Goal: Check status: Check status

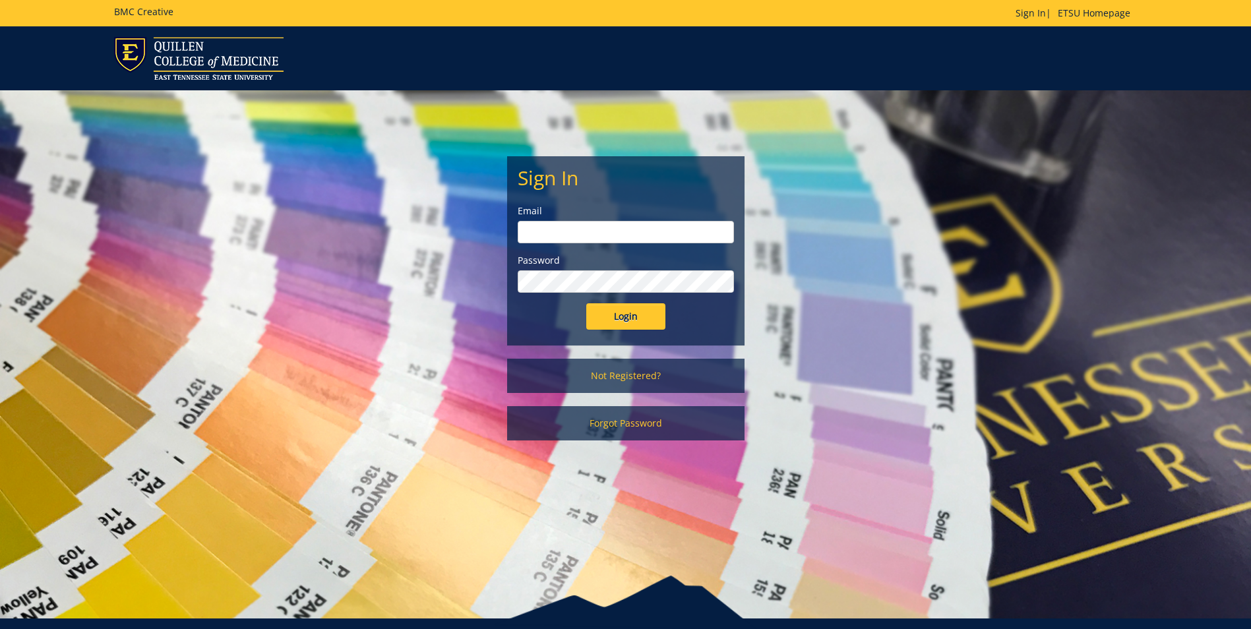
type input "[PERSON_NAME][EMAIL_ADDRESS][DOMAIN_NAME]"
click at [635, 321] on input "Login" at bounding box center [625, 316] width 79 height 26
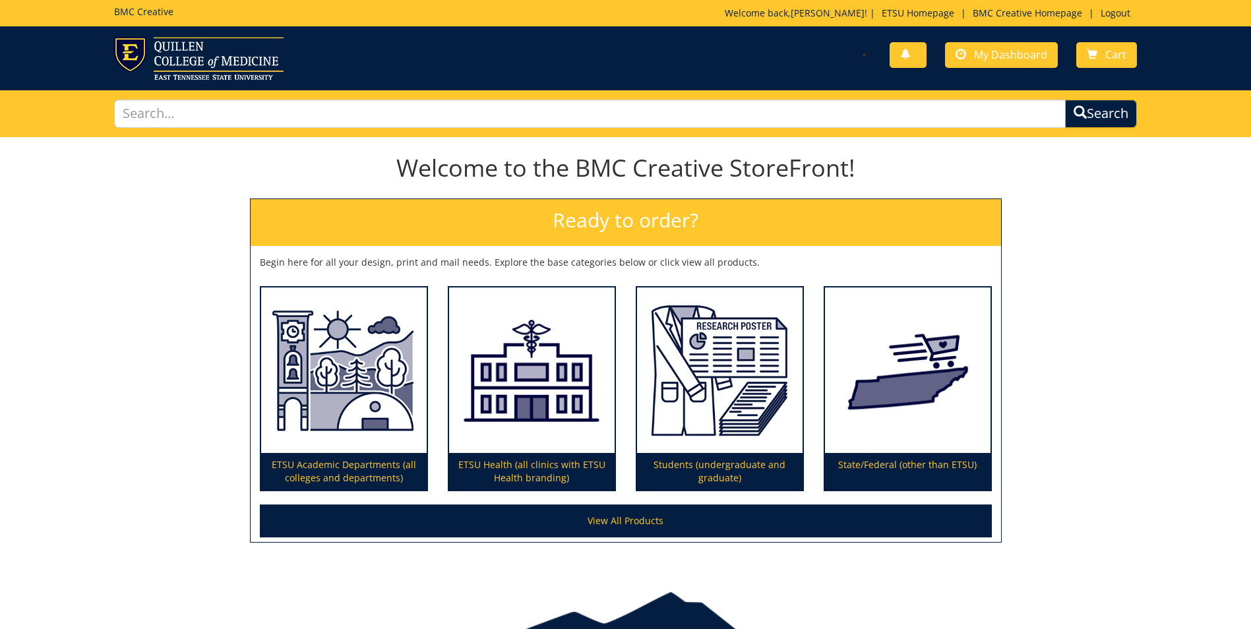
click at [1010, 70] on div "You have no new notifications My Dashboard Cart" at bounding box center [885, 56] width 521 height 38
click at [1004, 55] on span "My Dashboard" at bounding box center [1010, 54] width 73 height 15
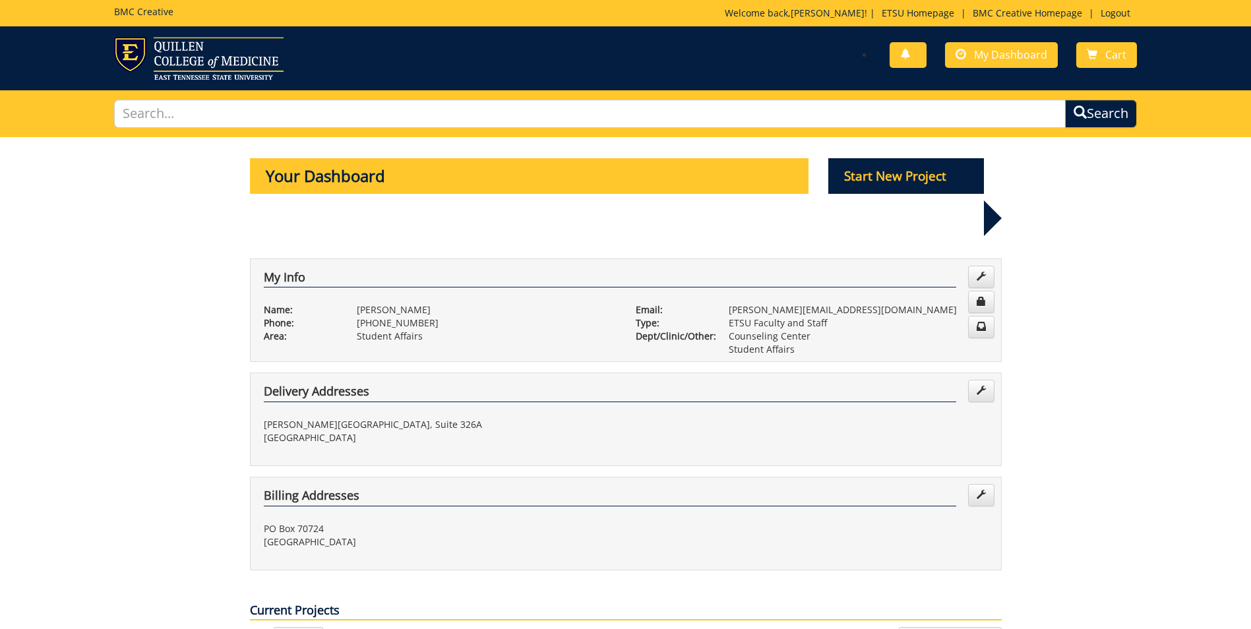
scroll to position [264, 0]
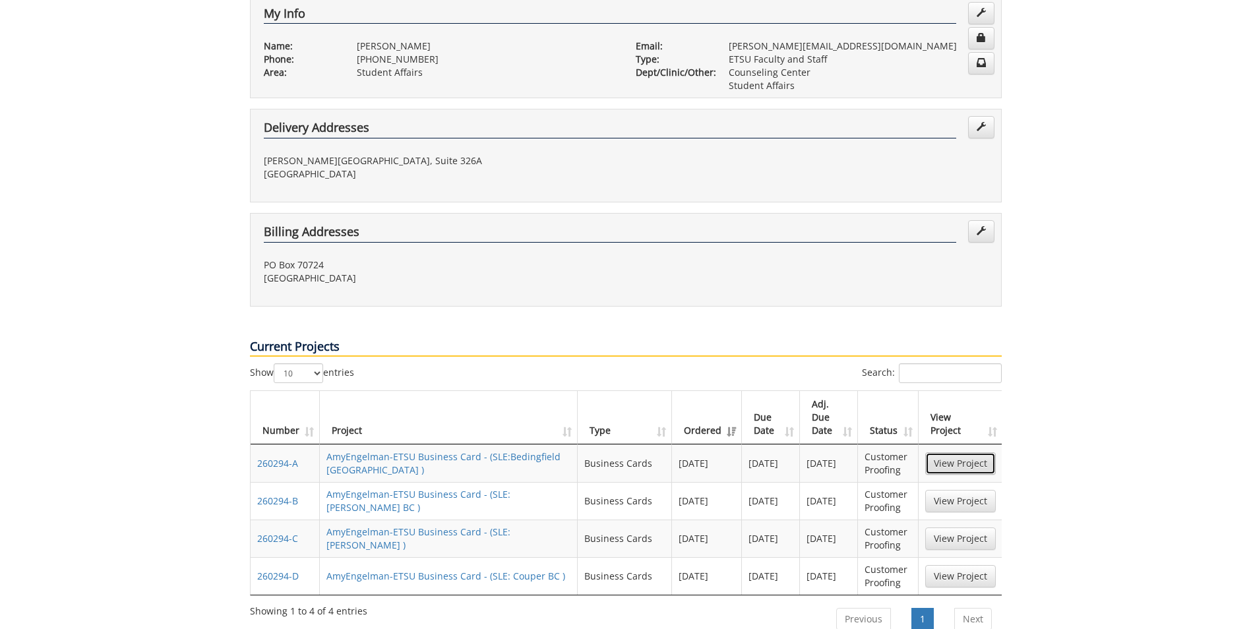
click at [975, 452] on link "View Project" at bounding box center [960, 463] width 71 height 22
click at [959, 490] on link "View Project" at bounding box center [960, 501] width 71 height 22
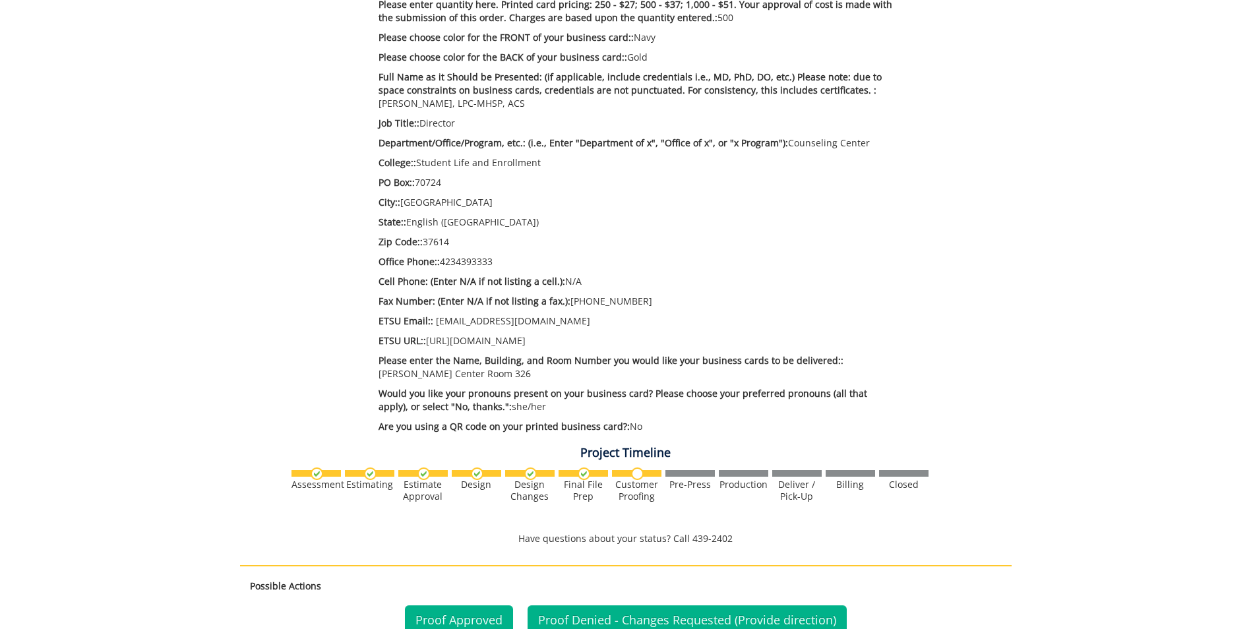
scroll to position [594, 0]
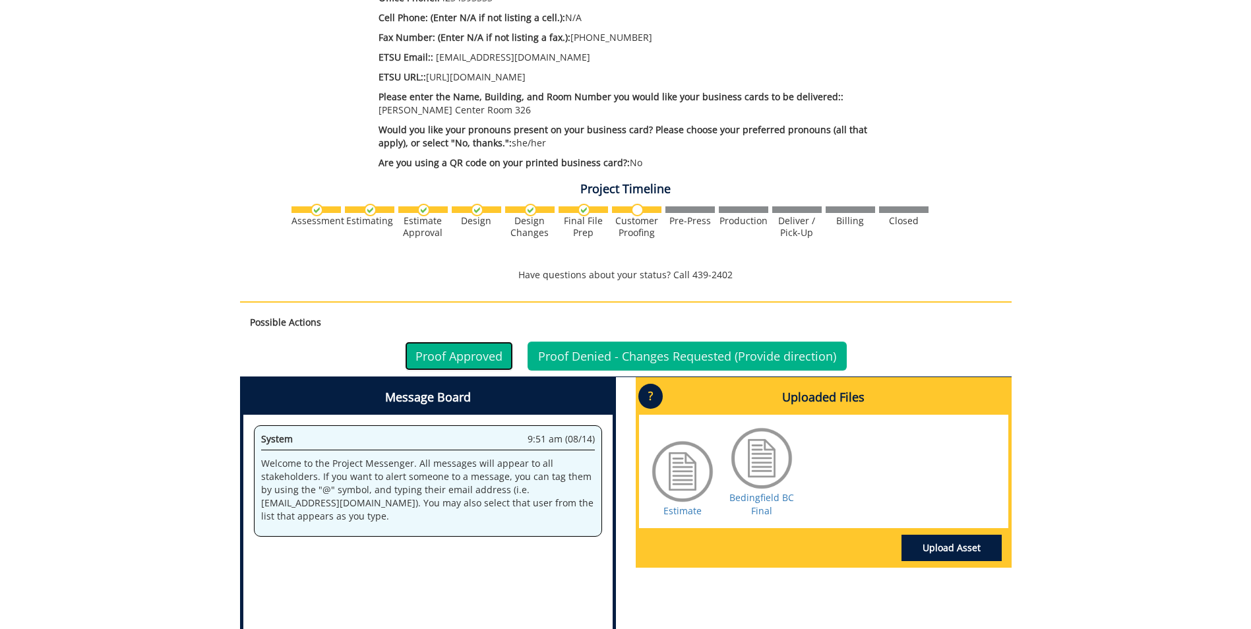
click at [449, 355] on link "Proof Approved" at bounding box center [459, 356] width 108 height 29
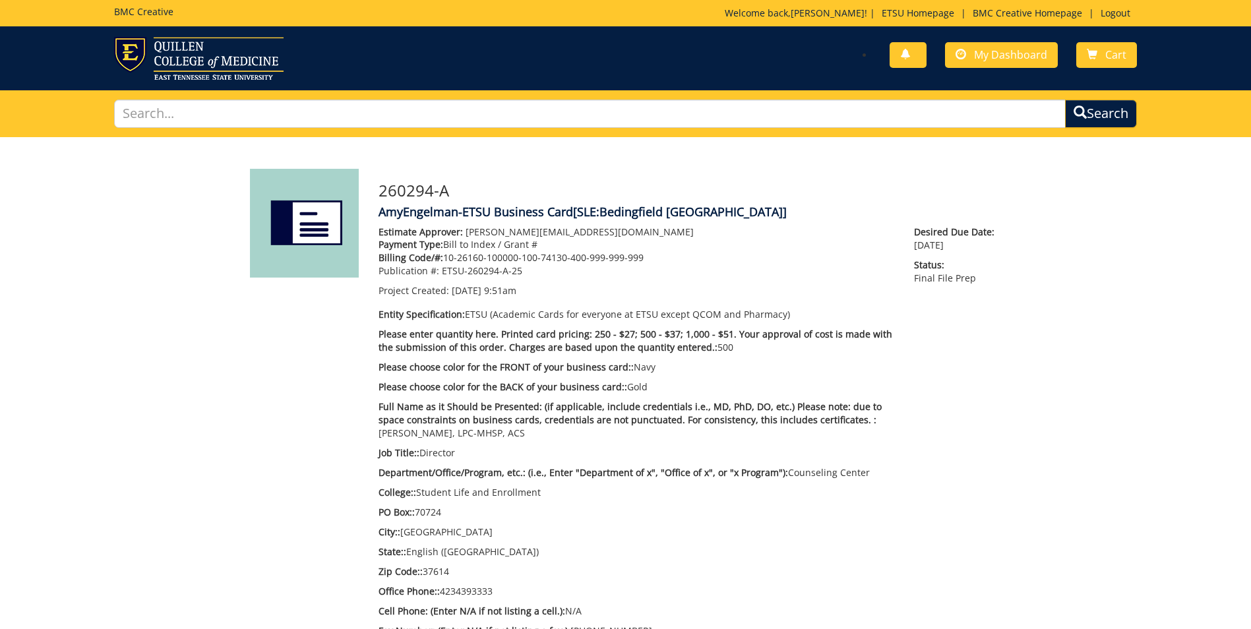
scroll to position [594, 0]
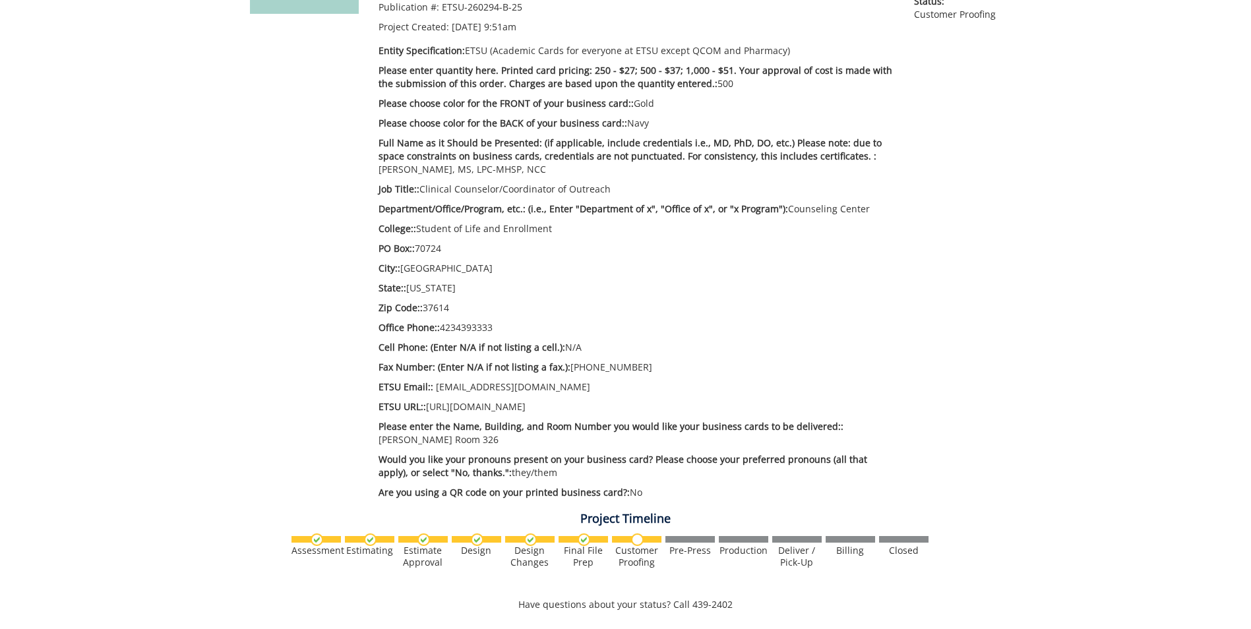
scroll to position [528, 0]
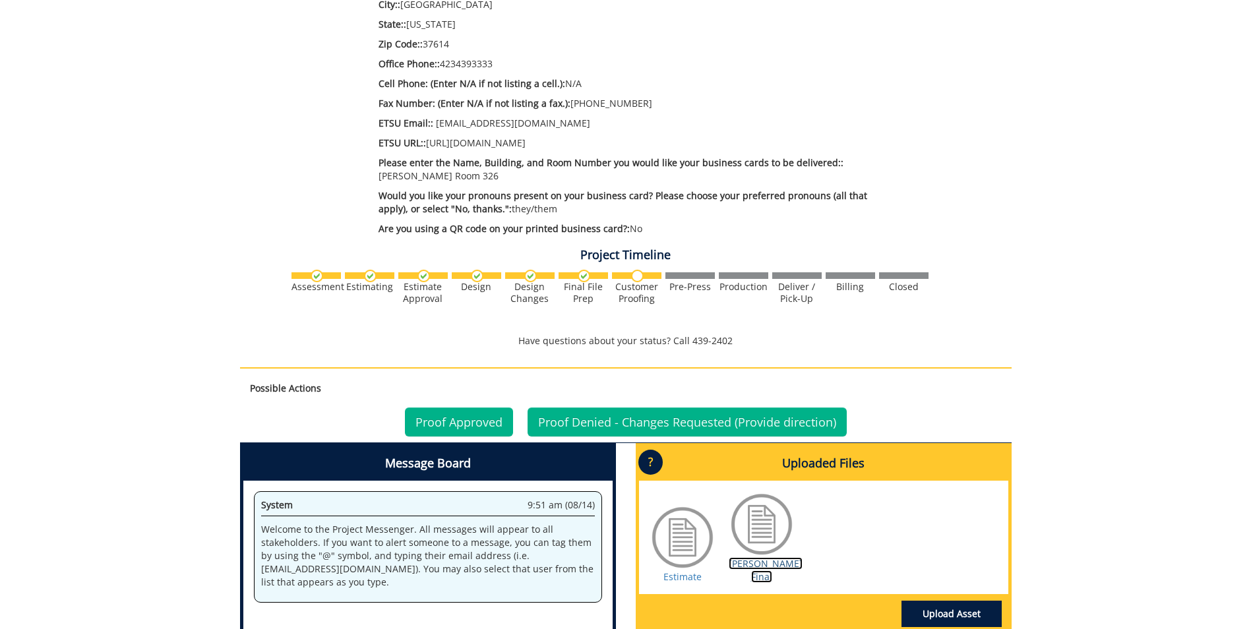
click at [756, 566] on link "[PERSON_NAME] Final" at bounding box center [766, 570] width 74 height 26
click at [431, 421] on link "Proof Approved" at bounding box center [459, 422] width 108 height 29
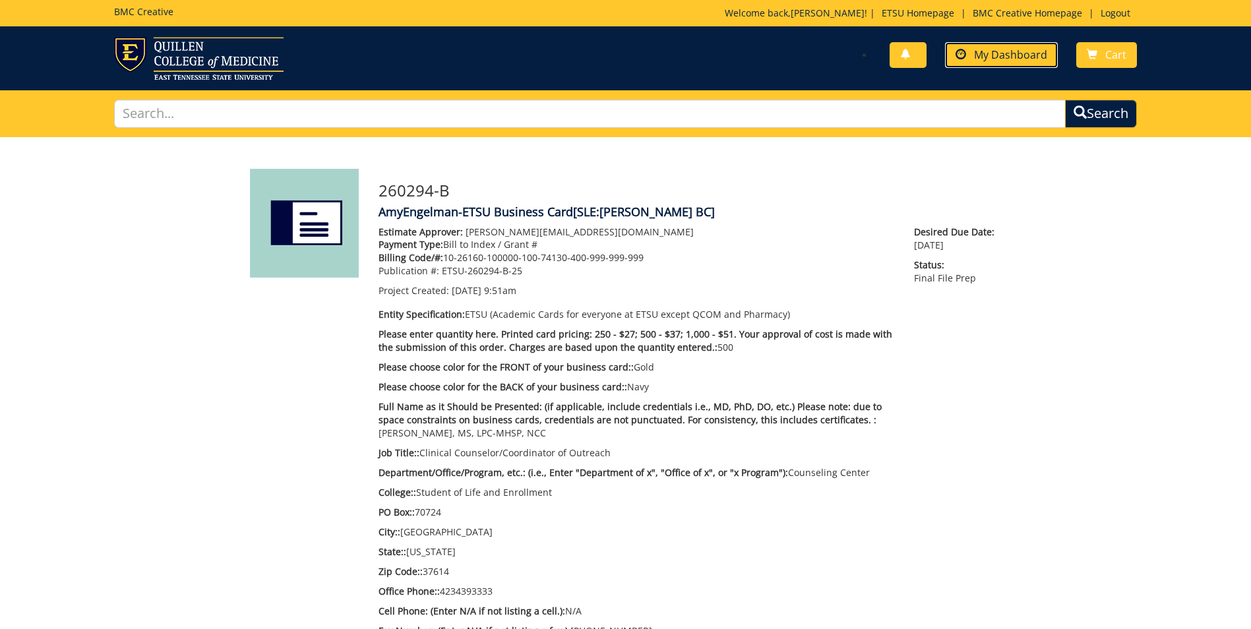
click at [1005, 55] on span "My Dashboard" at bounding box center [1010, 54] width 73 height 15
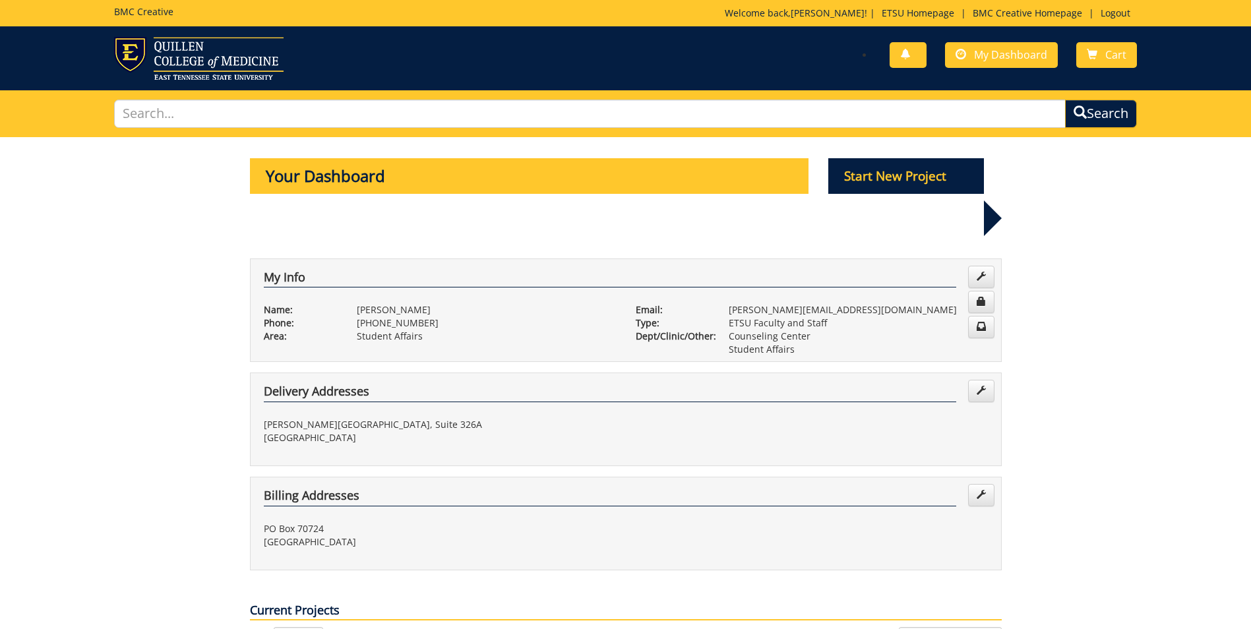
scroll to position [198, 0]
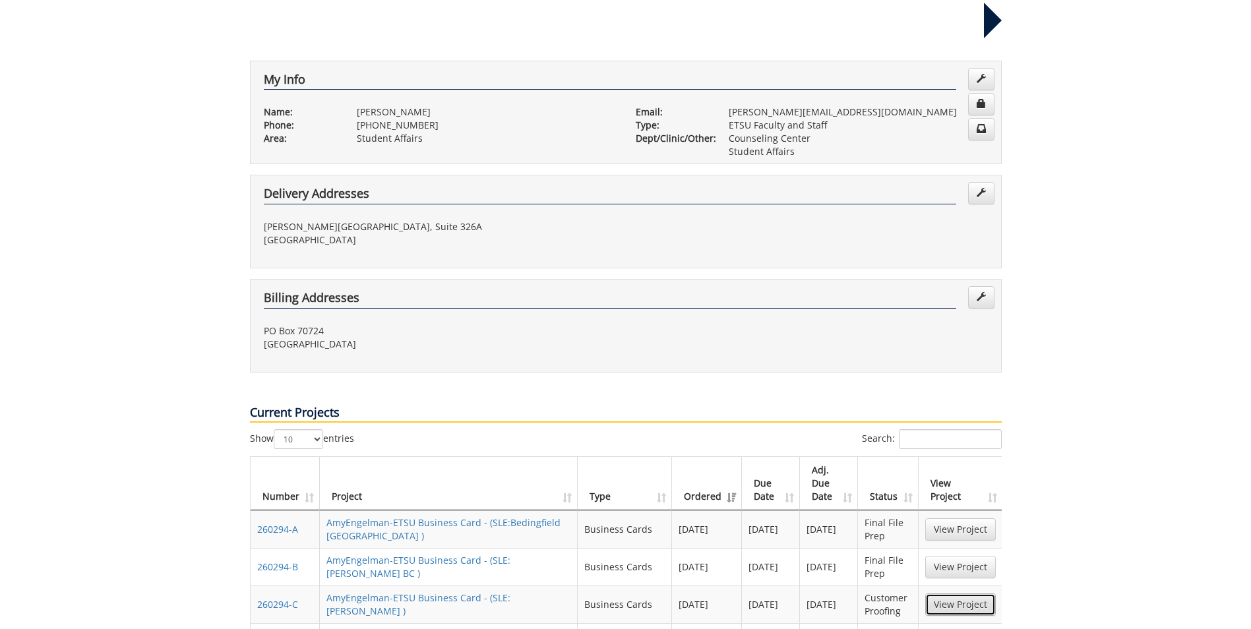
click at [951, 594] on link "View Project" at bounding box center [960, 605] width 71 height 22
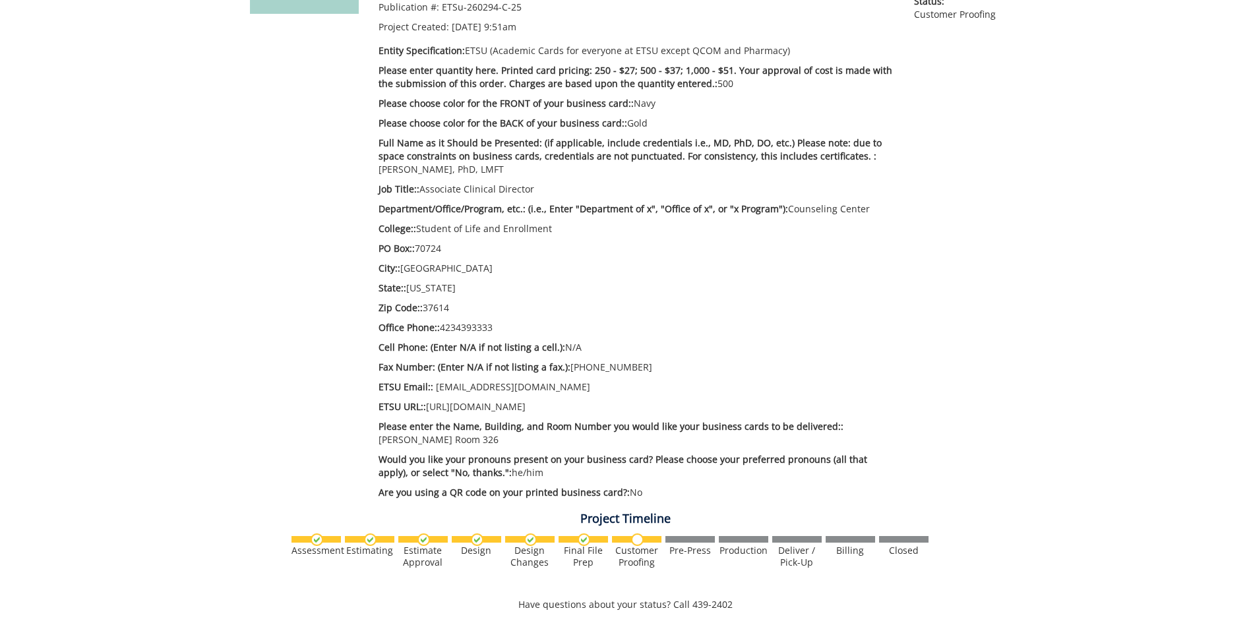
scroll to position [462, 0]
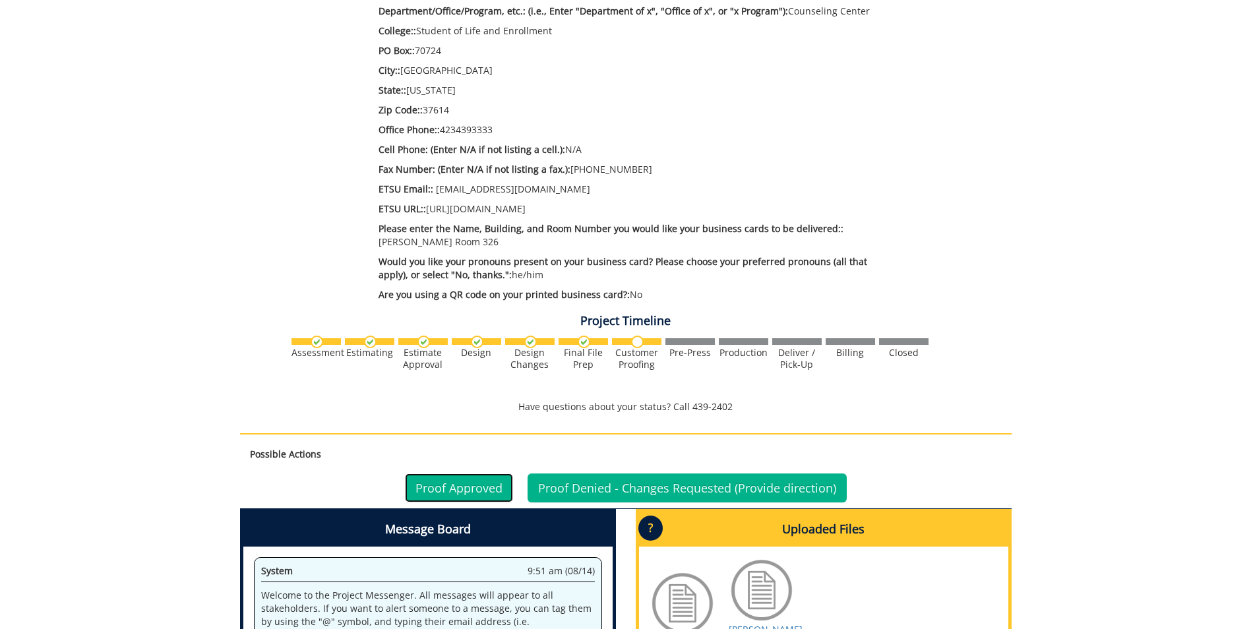
click at [456, 482] on link "Proof Approved" at bounding box center [459, 488] width 108 height 29
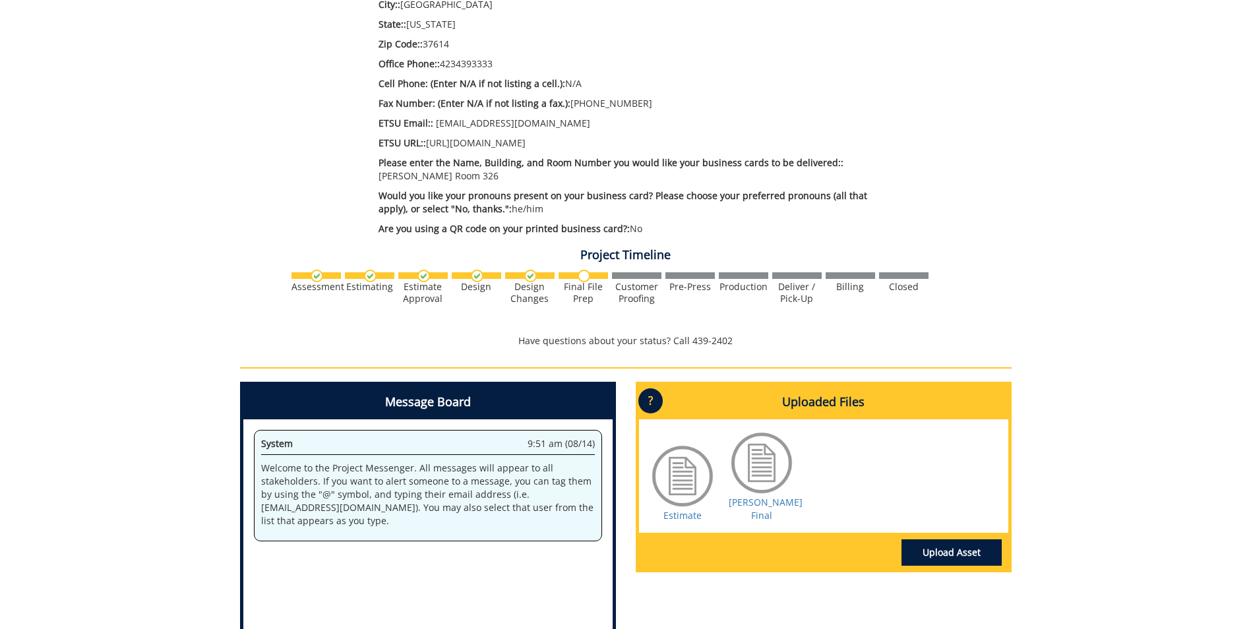
scroll to position [396, 0]
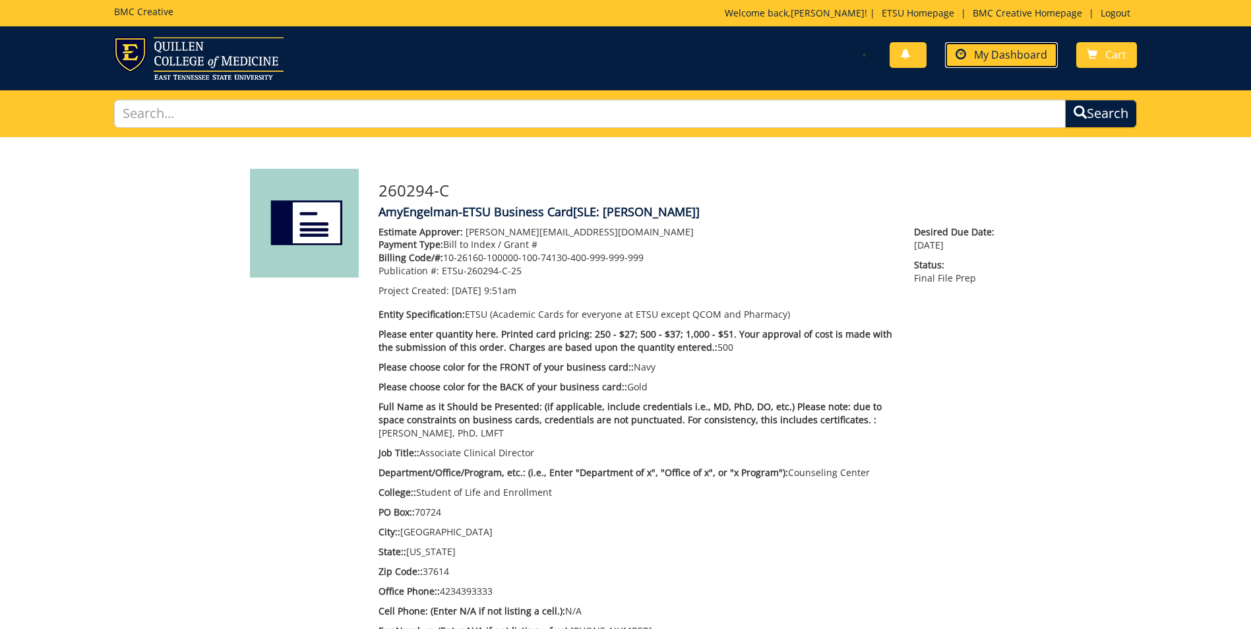
click at [1021, 52] on span "My Dashboard" at bounding box center [1010, 54] width 73 height 15
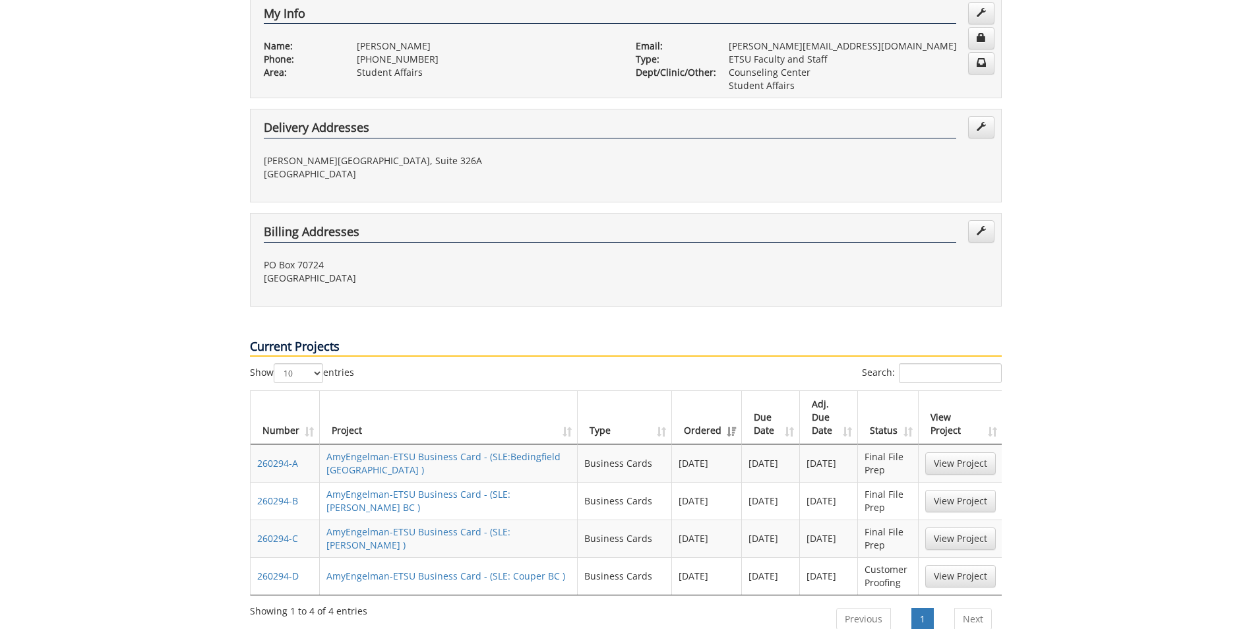
scroll to position [462, 0]
